Goal: Information Seeking & Learning: Learn about a topic

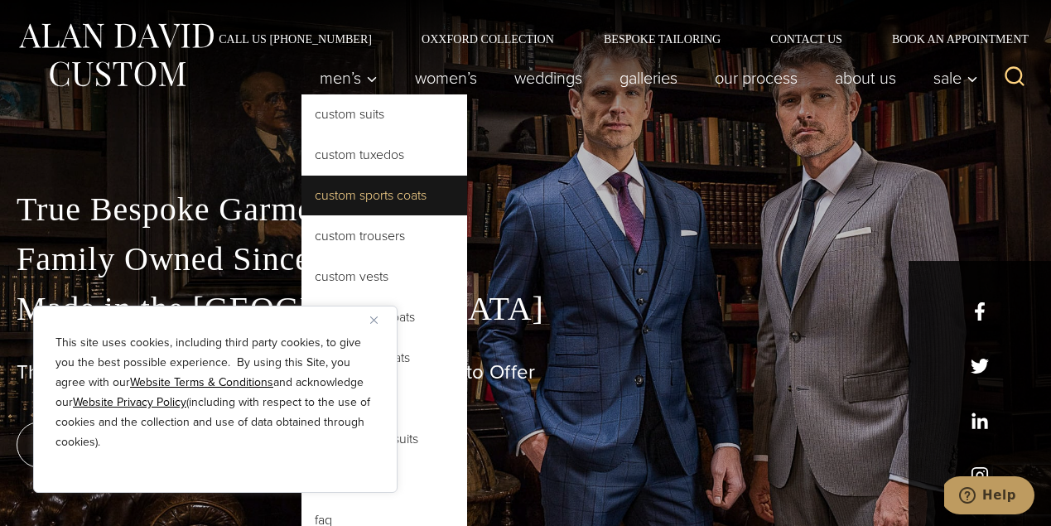
click at [357, 192] on link "Custom Sports Coats" at bounding box center [384, 196] width 166 height 40
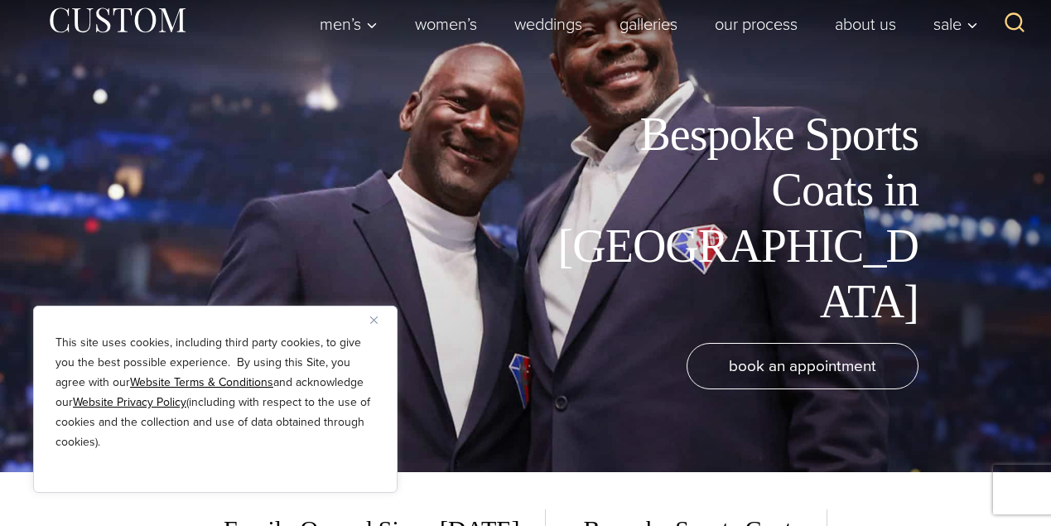
scroll to position [54, 0]
click at [374, 321] on img "Close" at bounding box center [373, 319] width 7 height 7
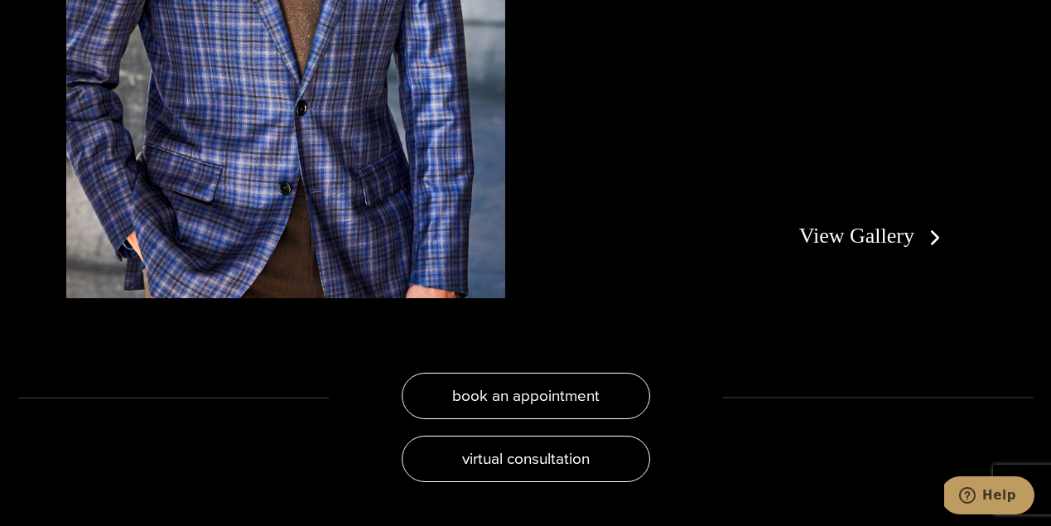
scroll to position [3188, 0]
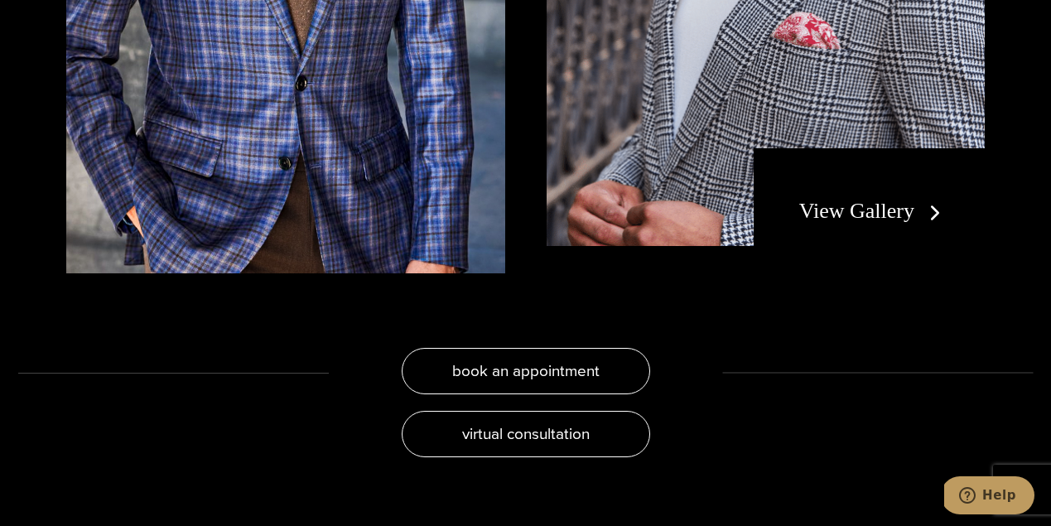
click at [865, 199] on link "View Gallery" at bounding box center [873, 211] width 148 height 24
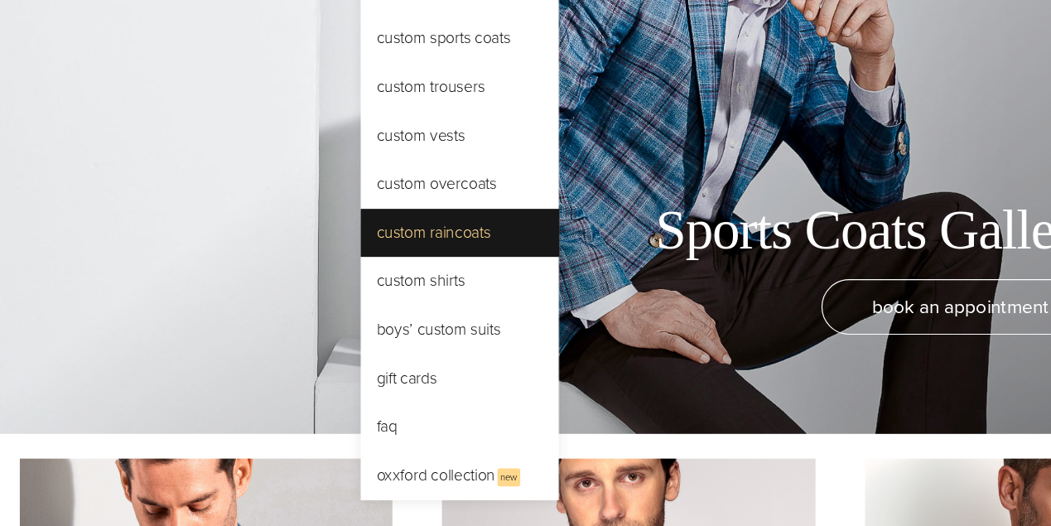
scroll to position [81, 0]
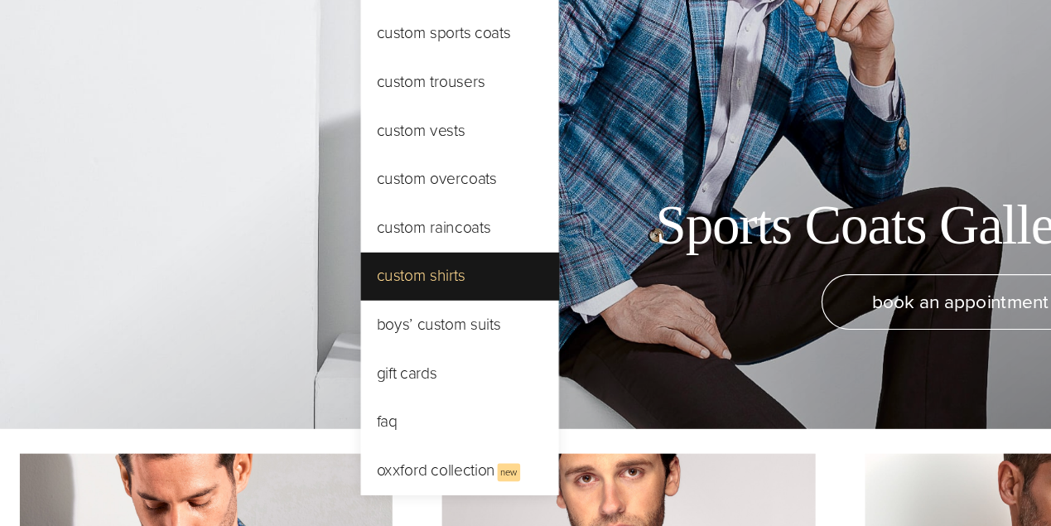
click at [357, 297] on link "Custom Shirts" at bounding box center [384, 317] width 166 height 40
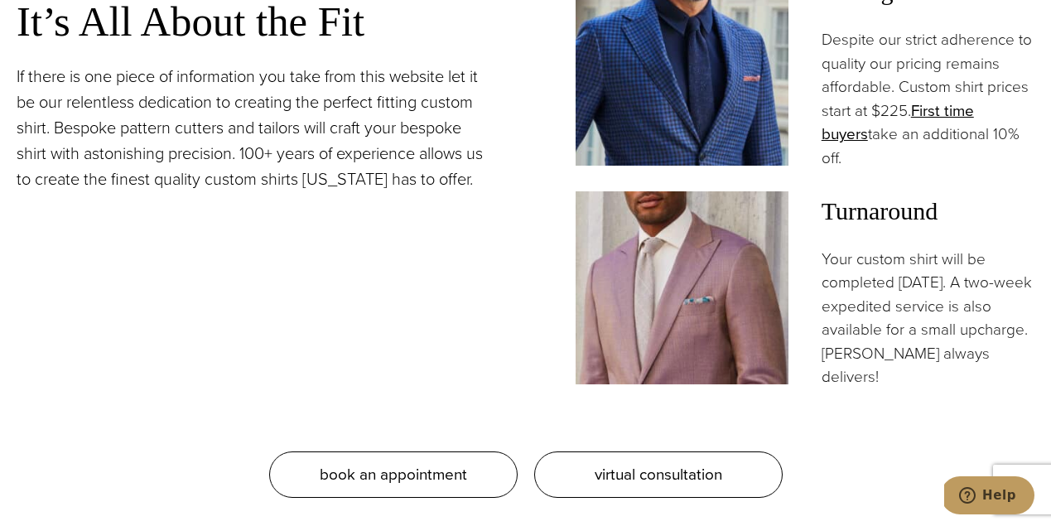
scroll to position [1298, 0]
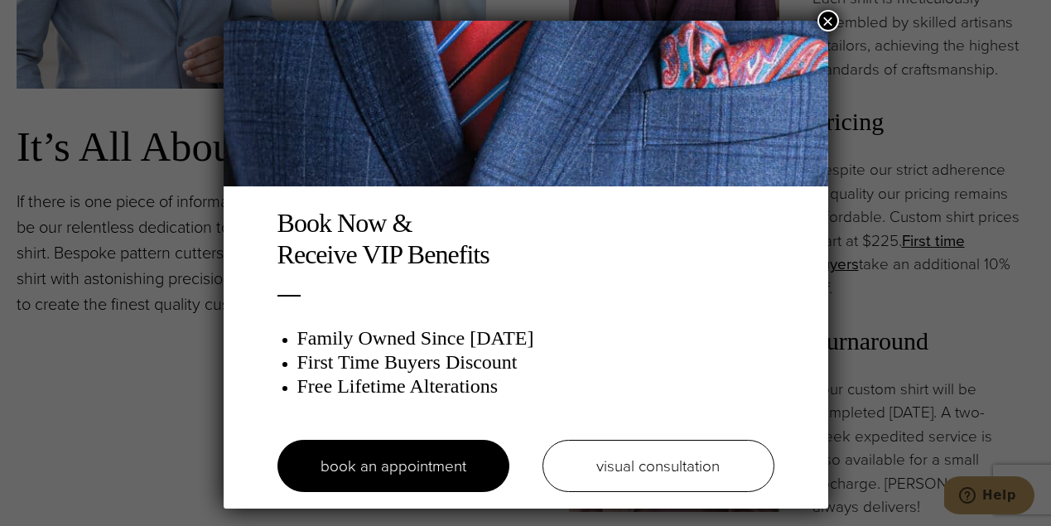
click at [832, 20] on button "×" at bounding box center [828, 21] width 22 height 22
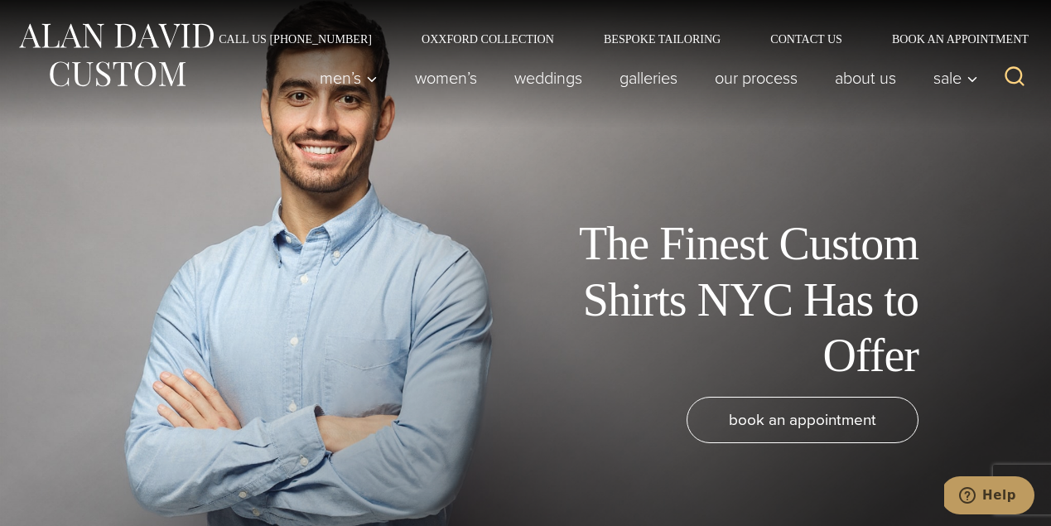
scroll to position [0, 0]
click at [623, 76] on link "Galleries" at bounding box center [648, 77] width 95 height 33
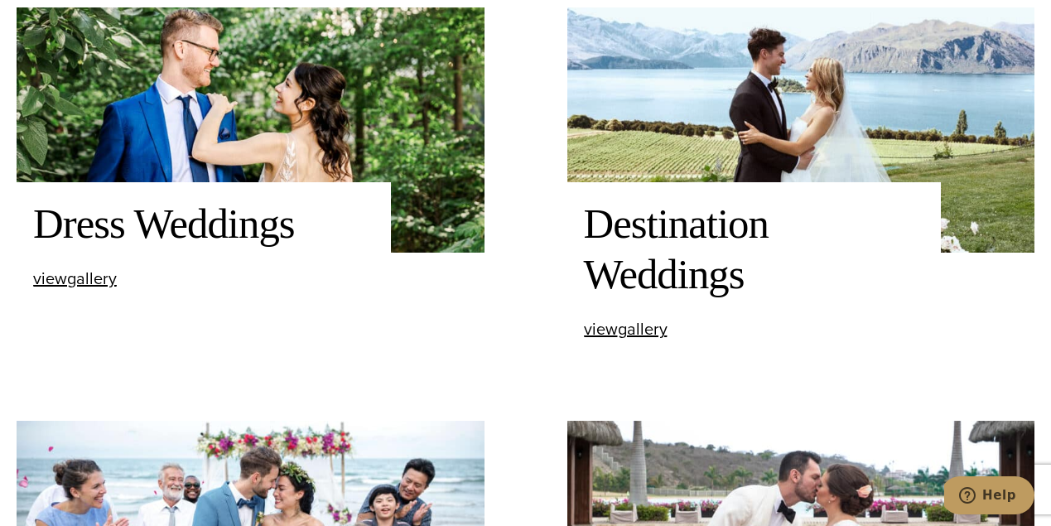
scroll to position [1442, 0]
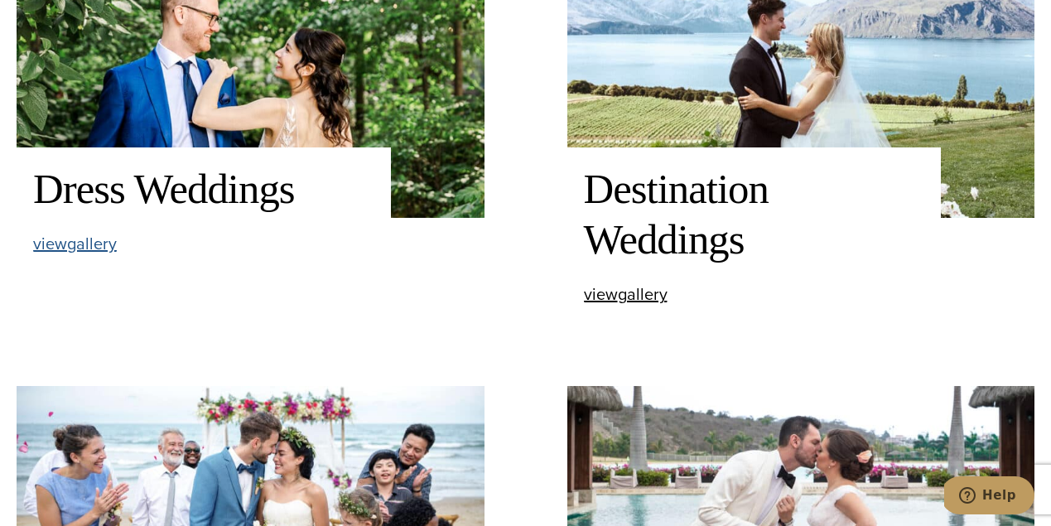
click at [87, 243] on span "view Dress Weddings gallery" at bounding box center [75, 243] width 84 height 25
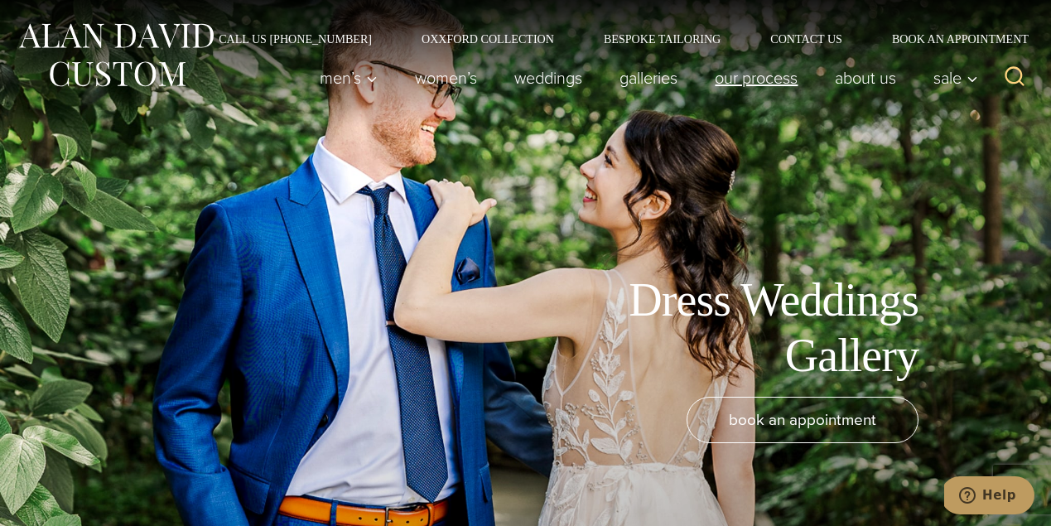
click at [746, 78] on link "Our Process" at bounding box center [756, 77] width 120 height 33
